Goal: Find specific page/section: Find specific page/section

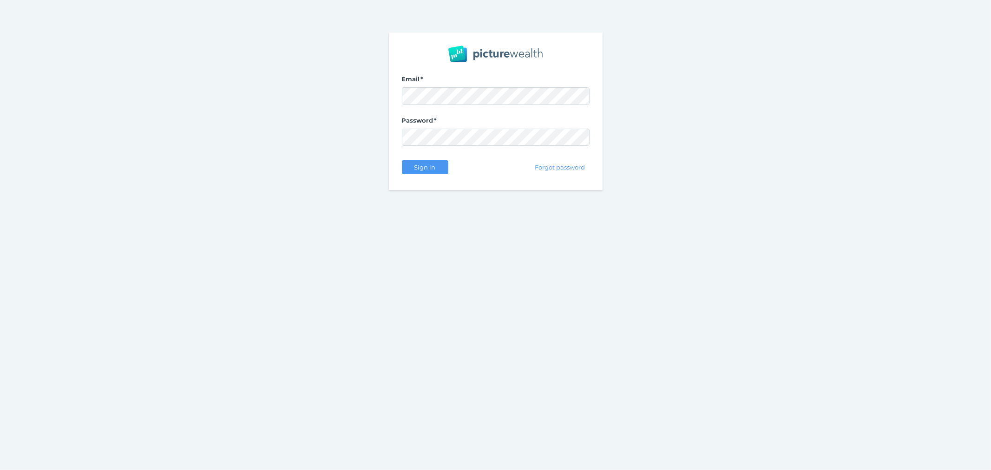
click at [438, 159] on div "Sign in" at bounding box center [425, 167] width 46 height 20
click at [431, 169] on span "Sign in" at bounding box center [424, 167] width 29 height 7
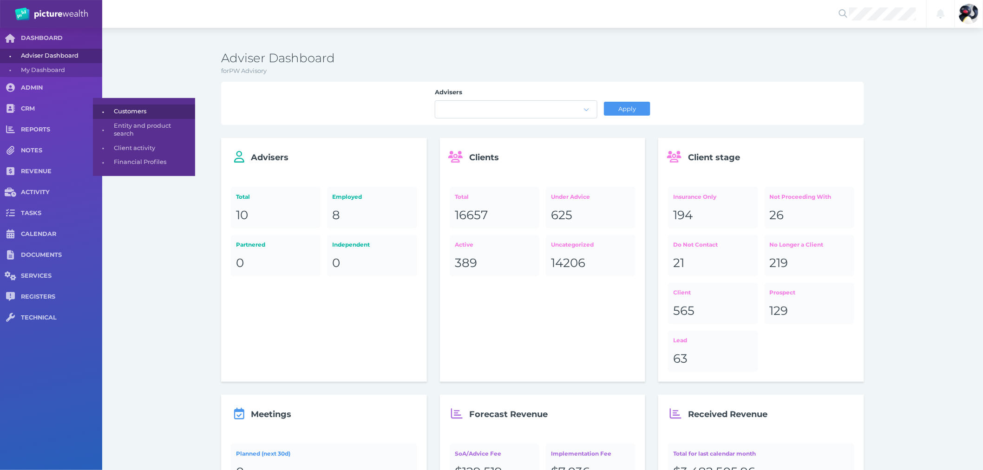
click at [122, 105] on span "Customers" at bounding box center [153, 112] width 78 height 14
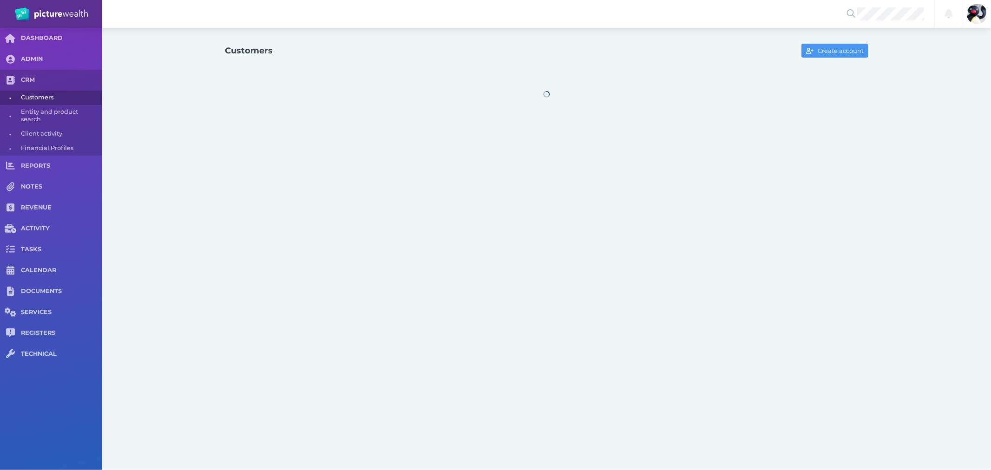
select select "25"
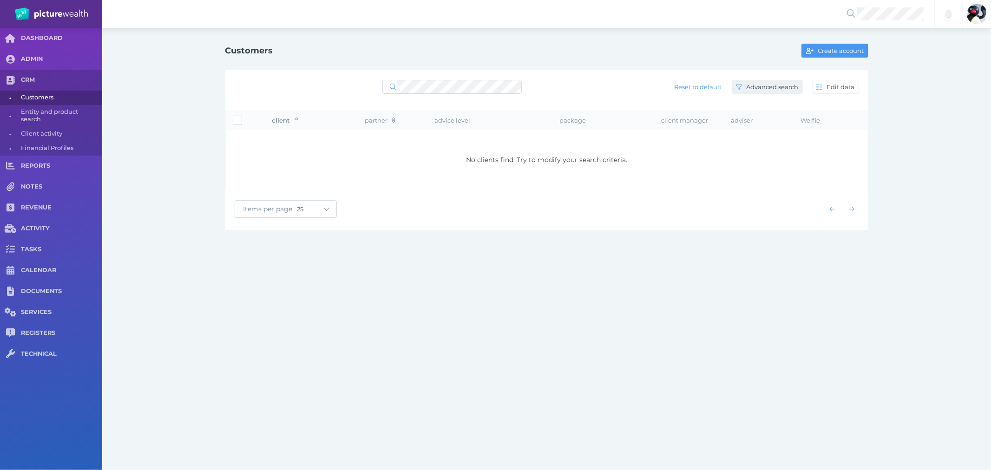
click at [743, 87] on span "button" at bounding box center [738, 86] width 12 height 7
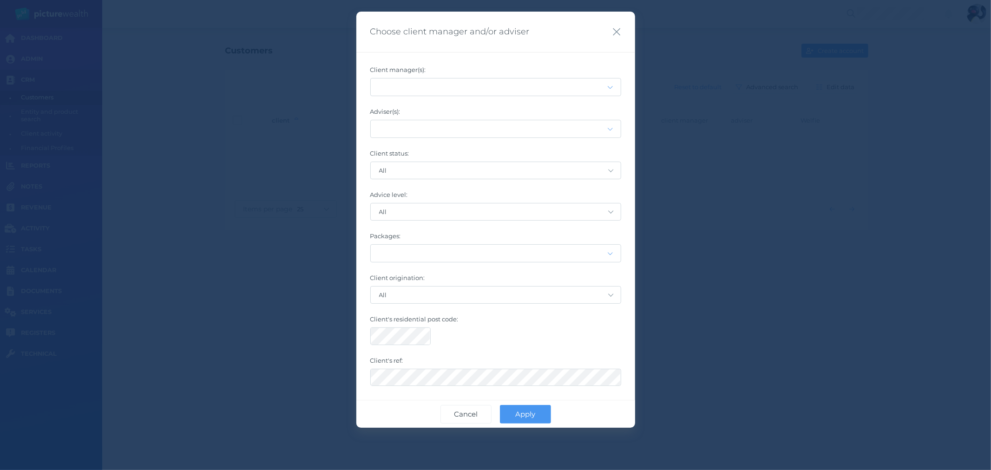
click at [620, 22] on div "Choose client manager and/or adviser" at bounding box center [495, 32] width 279 height 41
click at [618, 31] on icon "button" at bounding box center [616, 32] width 9 height 12
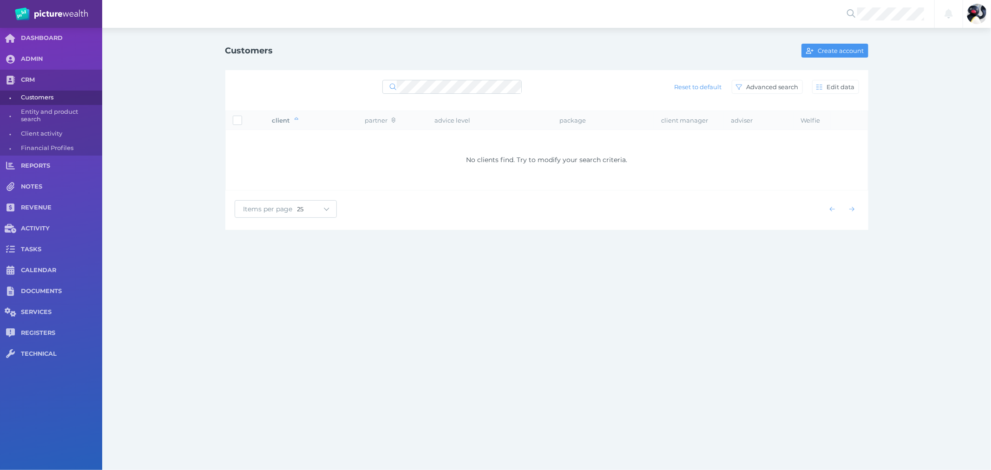
click at [486, 94] on div at bounding box center [451, 87] width 139 height 17
